Goal: Contribute content

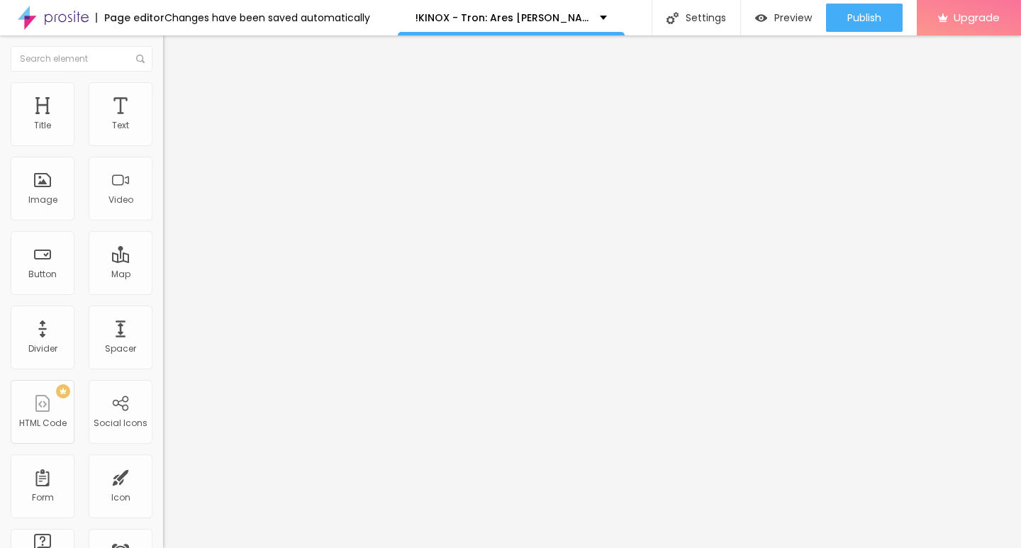
click at [163, 122] on span "Add image" at bounding box center [192, 116] width 58 height 12
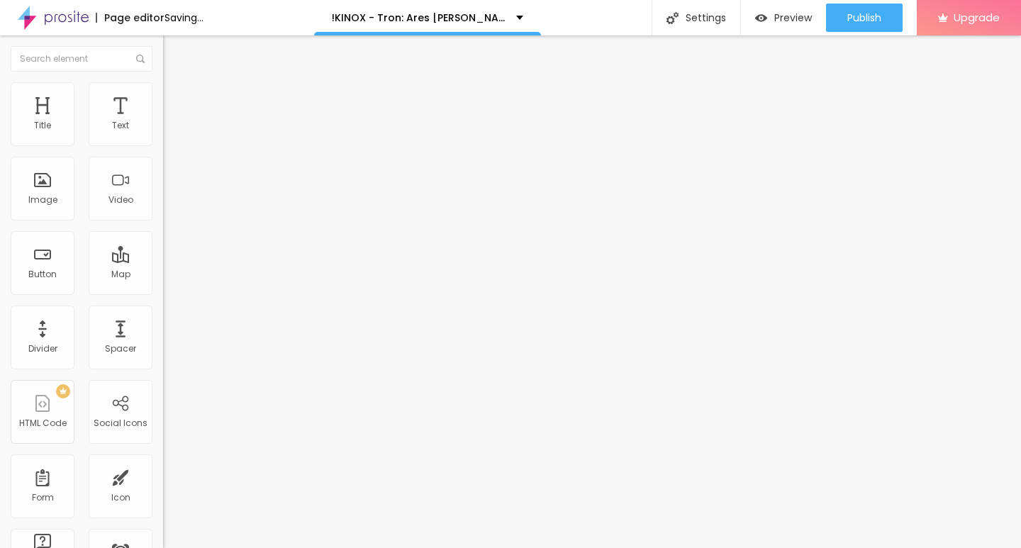
click at [163, 303] on div "URL https://" at bounding box center [244, 285] width 163 height 35
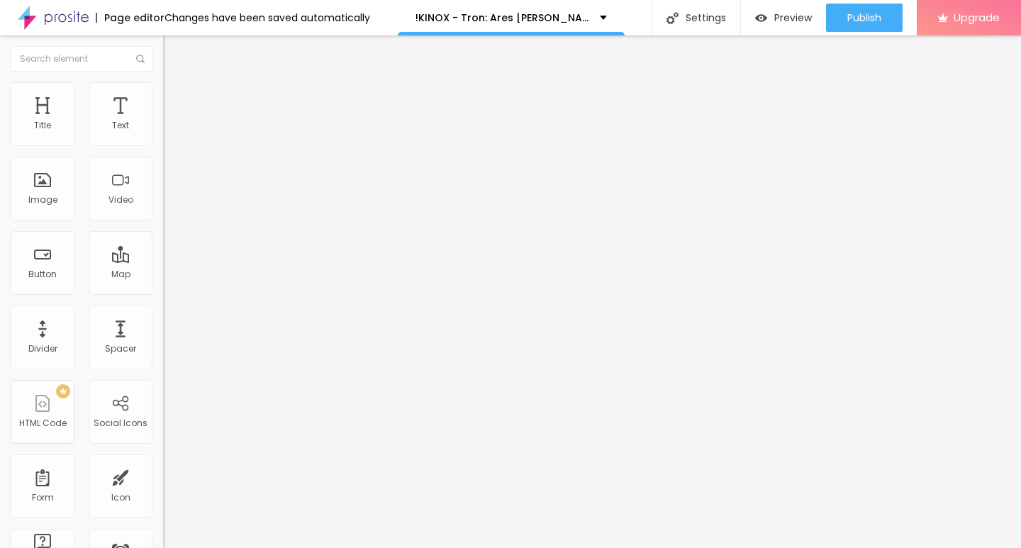
click at [163, 291] on input "https://" at bounding box center [248, 284] width 170 height 14
paste input "[DOMAIN_NAME]/de/movie/533533/tron-ares-alboo"
type input "[URL][DOMAIN_NAME]"
click at [163, 45] on button "Edit Image" at bounding box center [244, 51] width 163 height 33
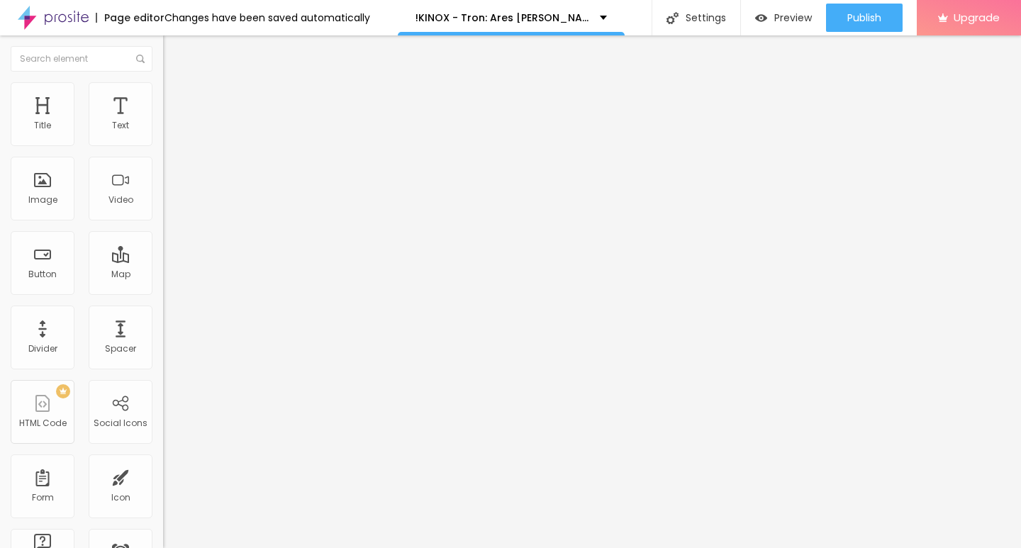
scroll to position [0, 0]
click at [163, 133] on input "Click me" at bounding box center [248, 126] width 170 height 14
paste input "KLICKEN SIE HIER ▶️ Tron: Ares 2025 [Kostenlos]"
type input "KLICKEN SIE HIER ▶️ Tron: Ares 2025 [Kostenlos]"
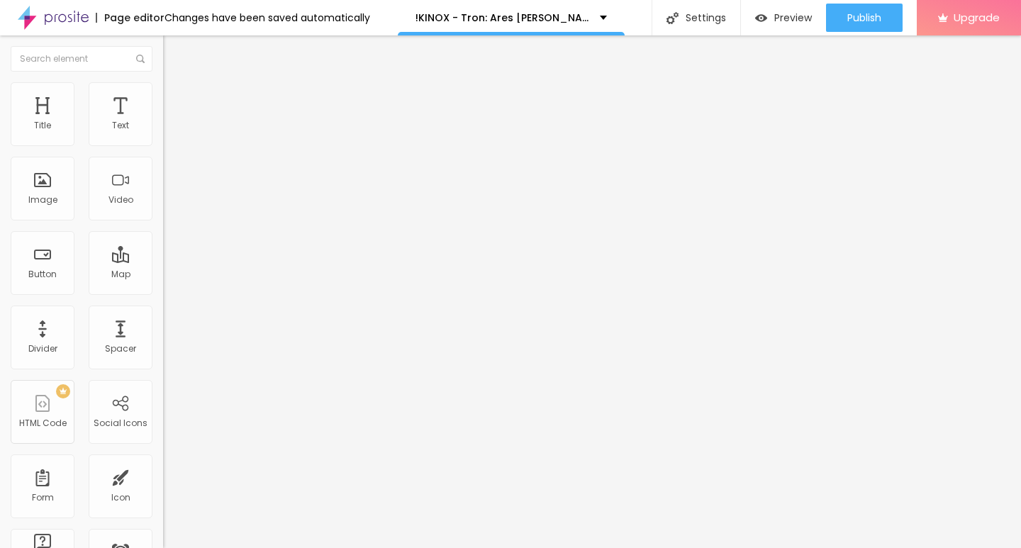
click at [163, 170] on img at bounding box center [168, 165] width 10 height 10
click at [163, 292] on input "https://" at bounding box center [248, 285] width 170 height 14
click at [163, 290] on input "https://" at bounding box center [248, 285] width 170 height 14
paste input "[DOMAIN_NAME]/de/movie/533533/tron-ares-alboo"
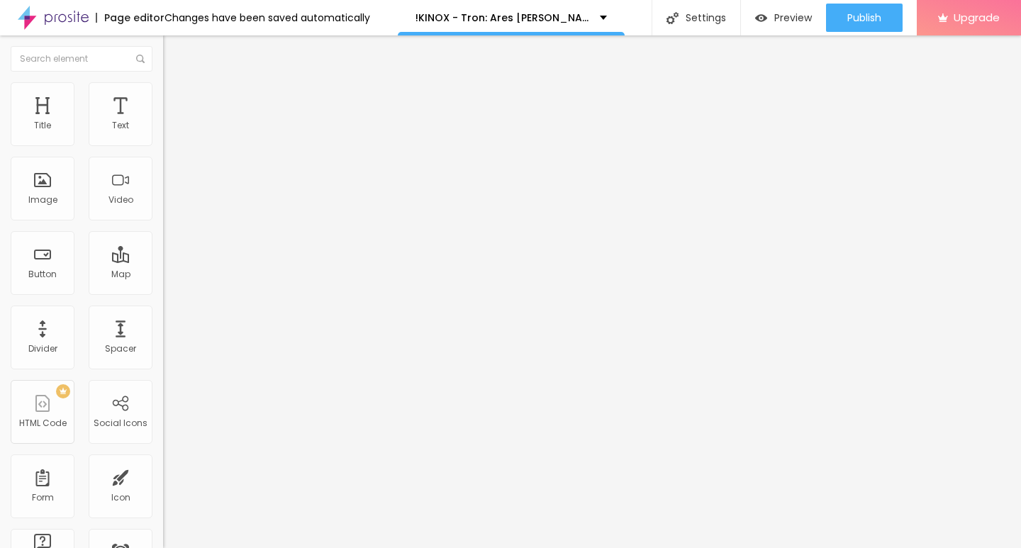
scroll to position [0, 118]
type input "[URL][DOMAIN_NAME]"
click at [174, 51] on img "button" at bounding box center [179, 51] width 11 height 11
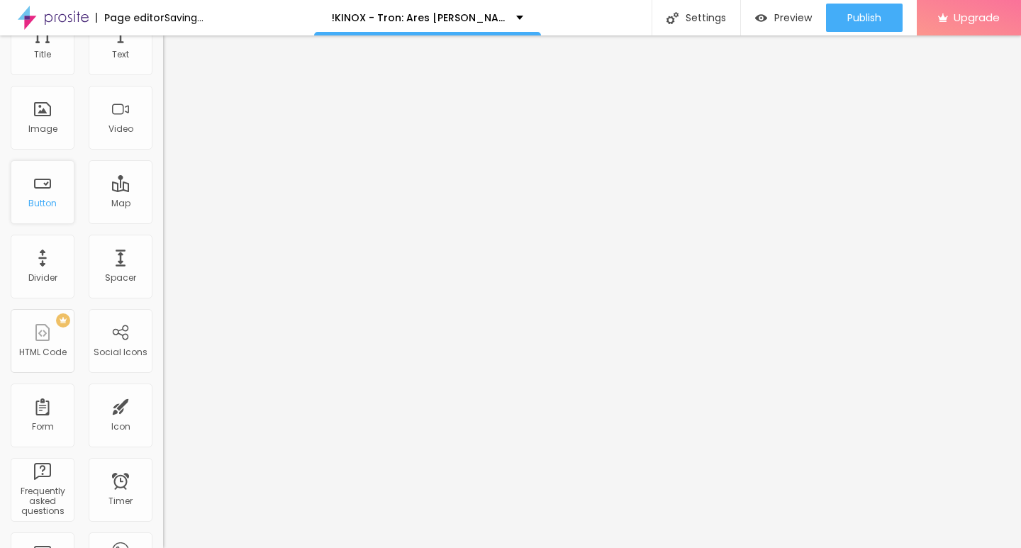
scroll to position [0, 0]
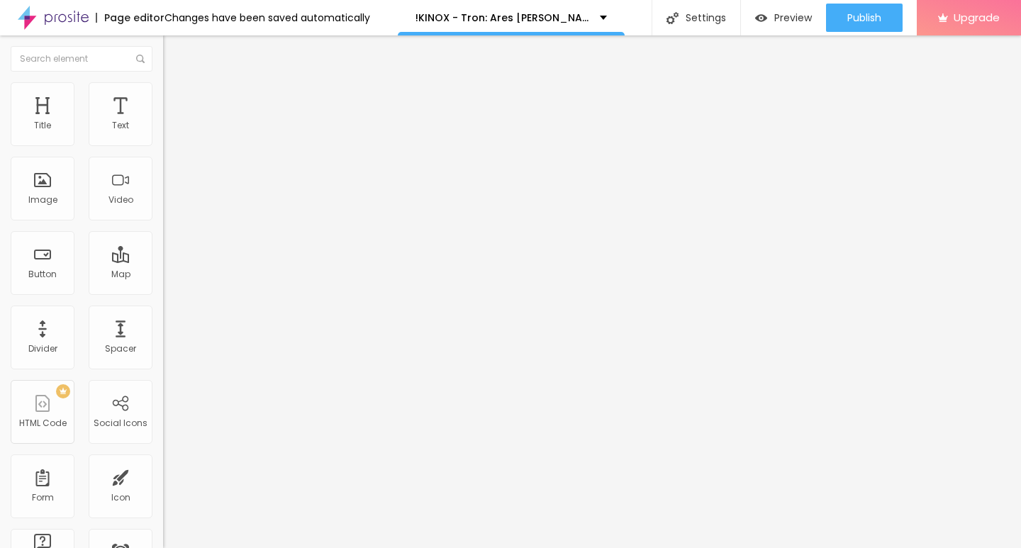
click at [163, 133] on input "Click me" at bounding box center [248, 126] width 170 height 14
paste input "KLICKEN SIE HIER ▶️ Tron: Ares 2025 Deutsch [1080p]"
type input "KLICKEN SIE HIER ▶️ Tron: Ares 2025 Deutsch [1080p]"
click at [163, 170] on img at bounding box center [168, 165] width 10 height 10
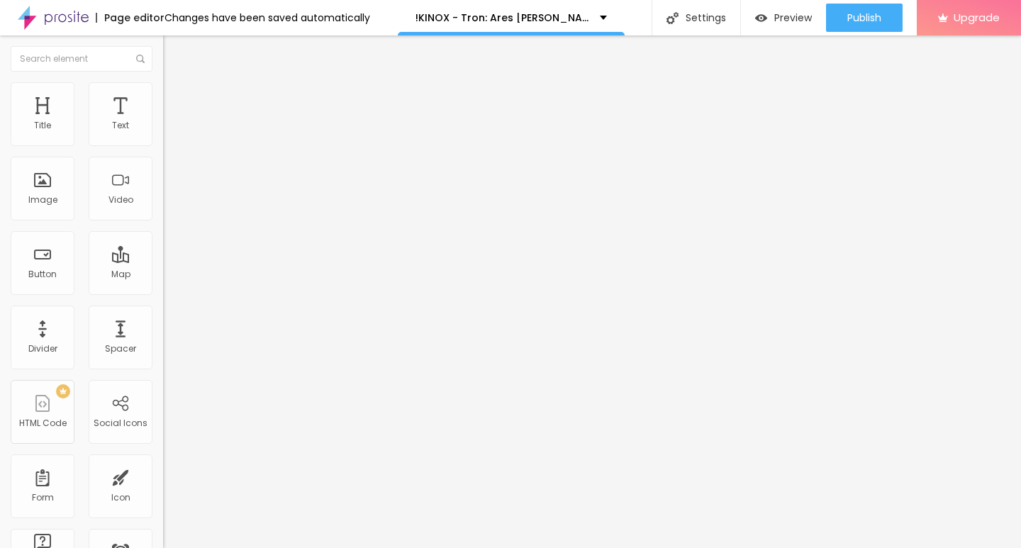
scroll to position [0, 0]
click at [163, 292] on input "https://" at bounding box center [248, 285] width 170 height 14
click at [163, 289] on input "https://" at bounding box center [248, 285] width 170 height 14
paste input "[DOMAIN_NAME]/de/movie/533533/tron-ares-alboo"
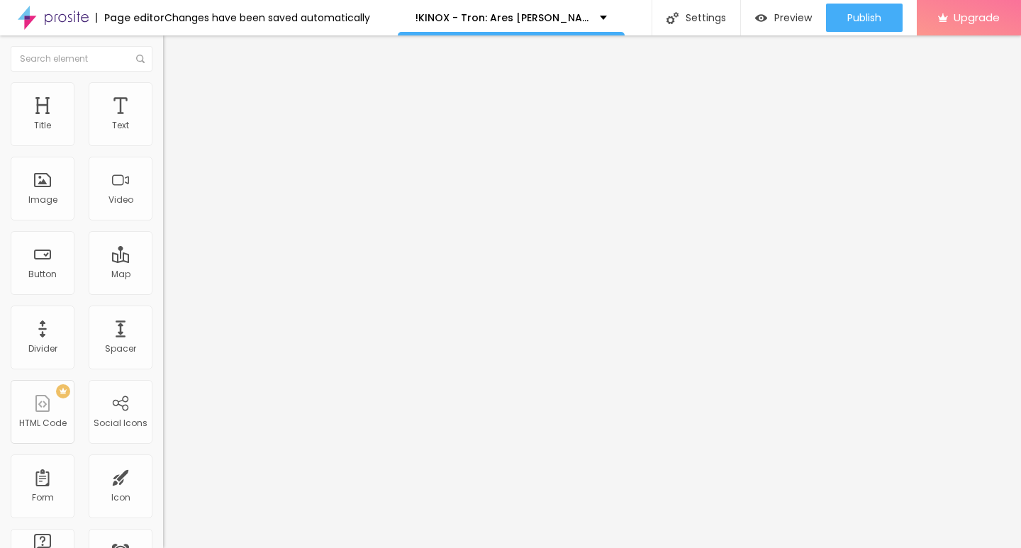
type input "[URL][DOMAIN_NAME]"
click at [174, 52] on img "button" at bounding box center [179, 51] width 11 height 11
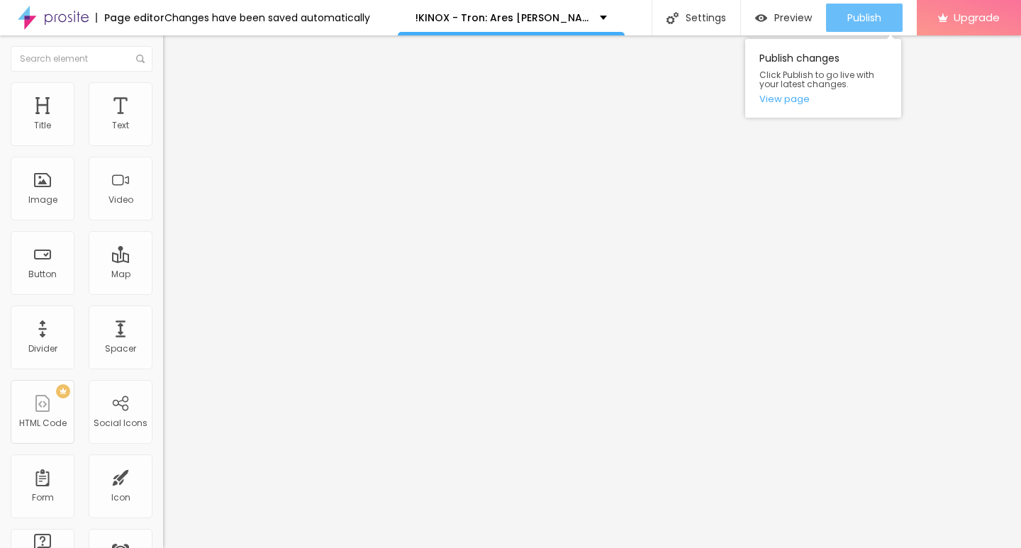
click at [853, 28] on div "Publish" at bounding box center [865, 18] width 34 height 28
click at [786, 95] on link "View page" at bounding box center [824, 98] width 128 height 9
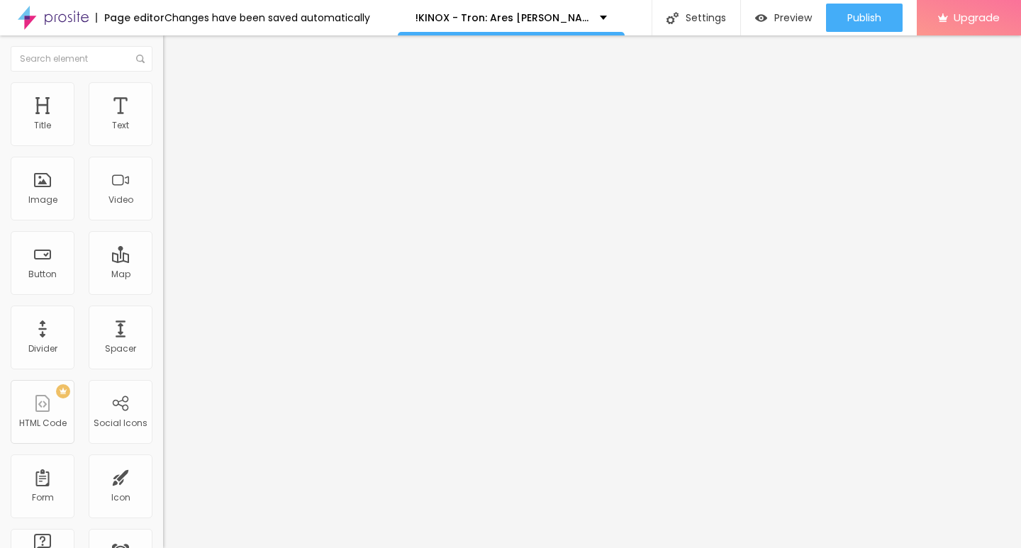
click at [83, 22] on img at bounding box center [53, 17] width 71 height 35
